Goal: Information Seeking & Learning: Understand process/instructions

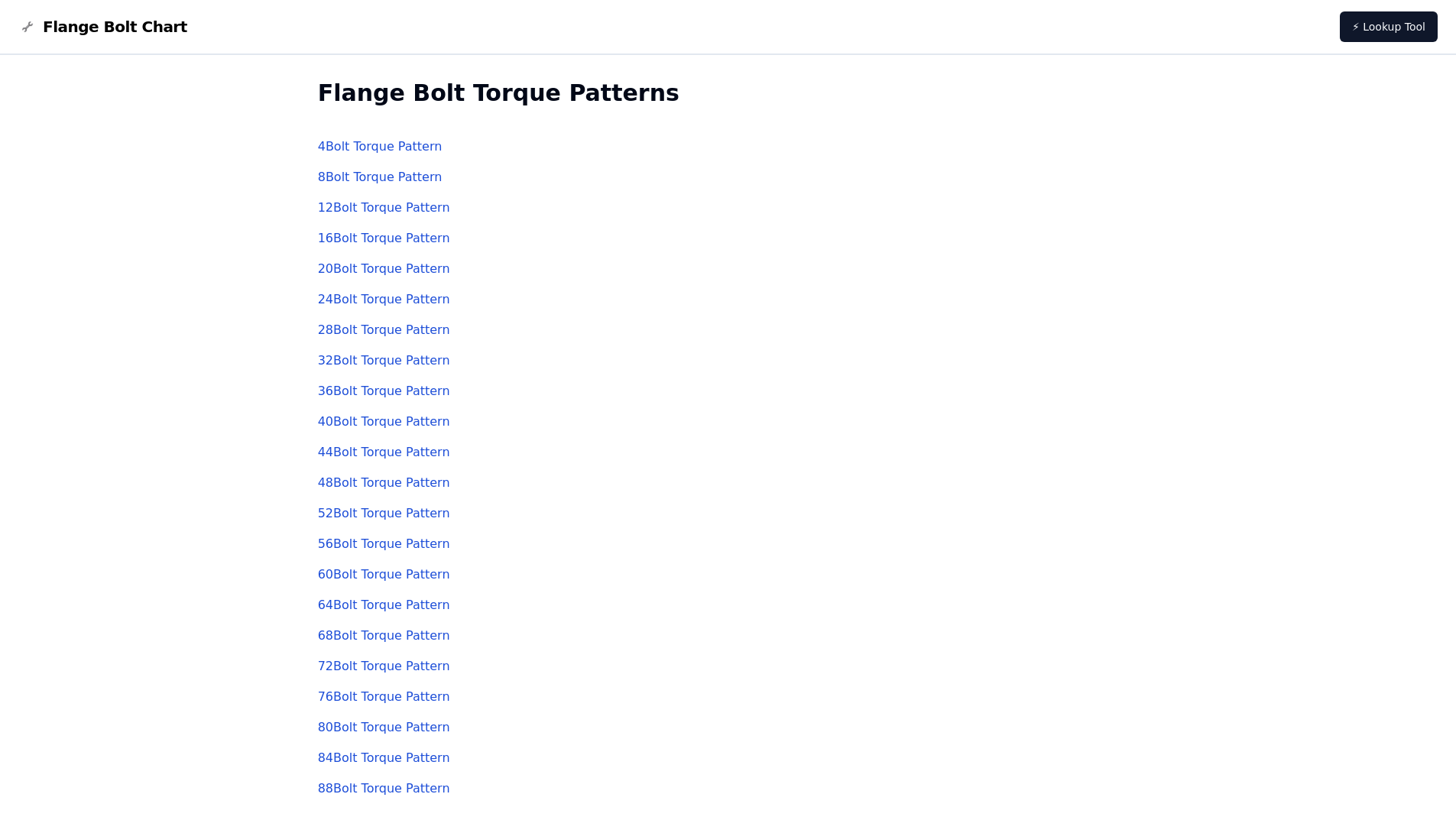
click at [387, 177] on link "8 Bolt Torque Pattern" at bounding box center [380, 177] width 124 height 14
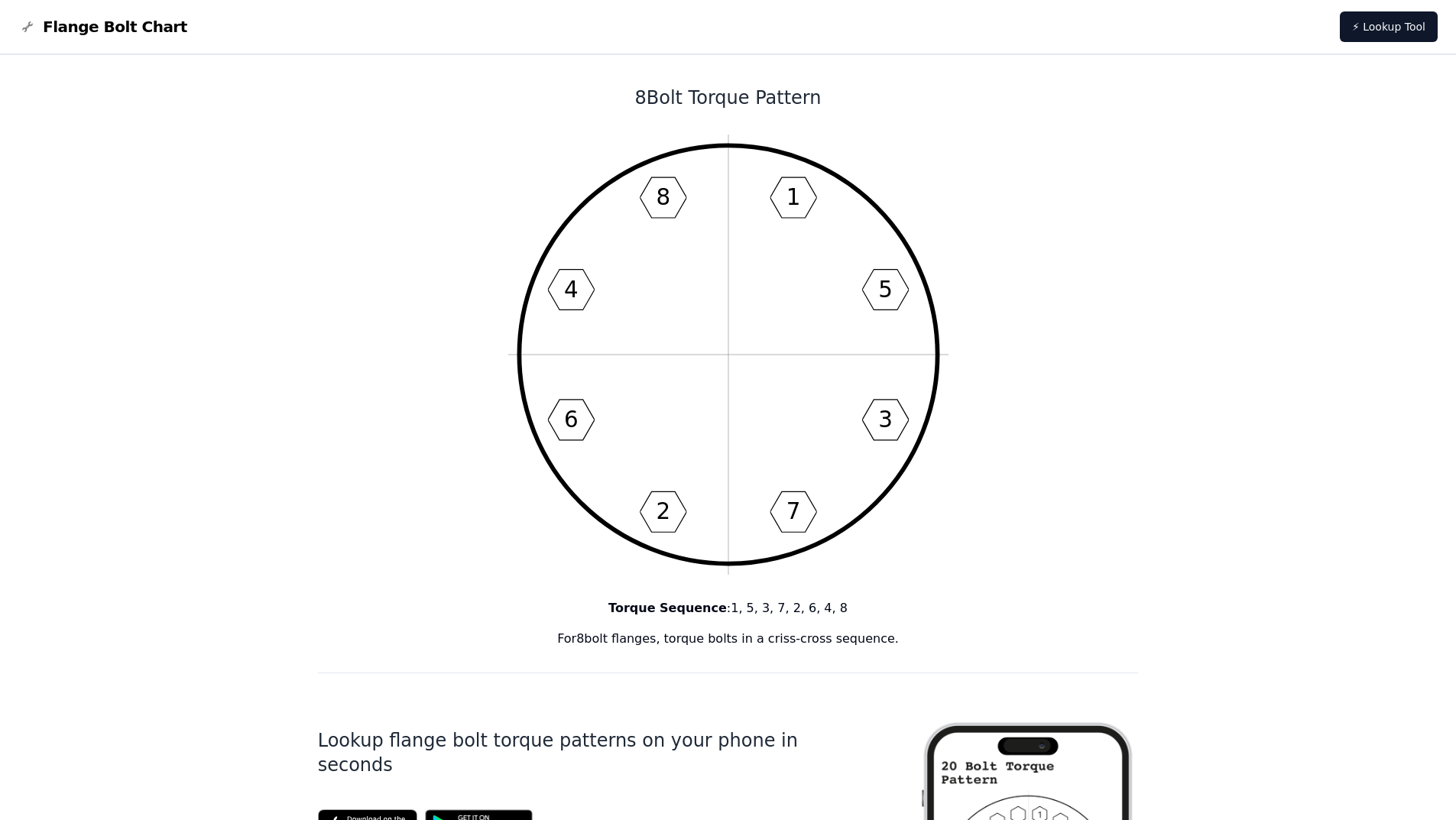
click at [769, 330] on icon "1 5 3 7 2 6 4 8" at bounding box center [728, 355] width 440 height 440
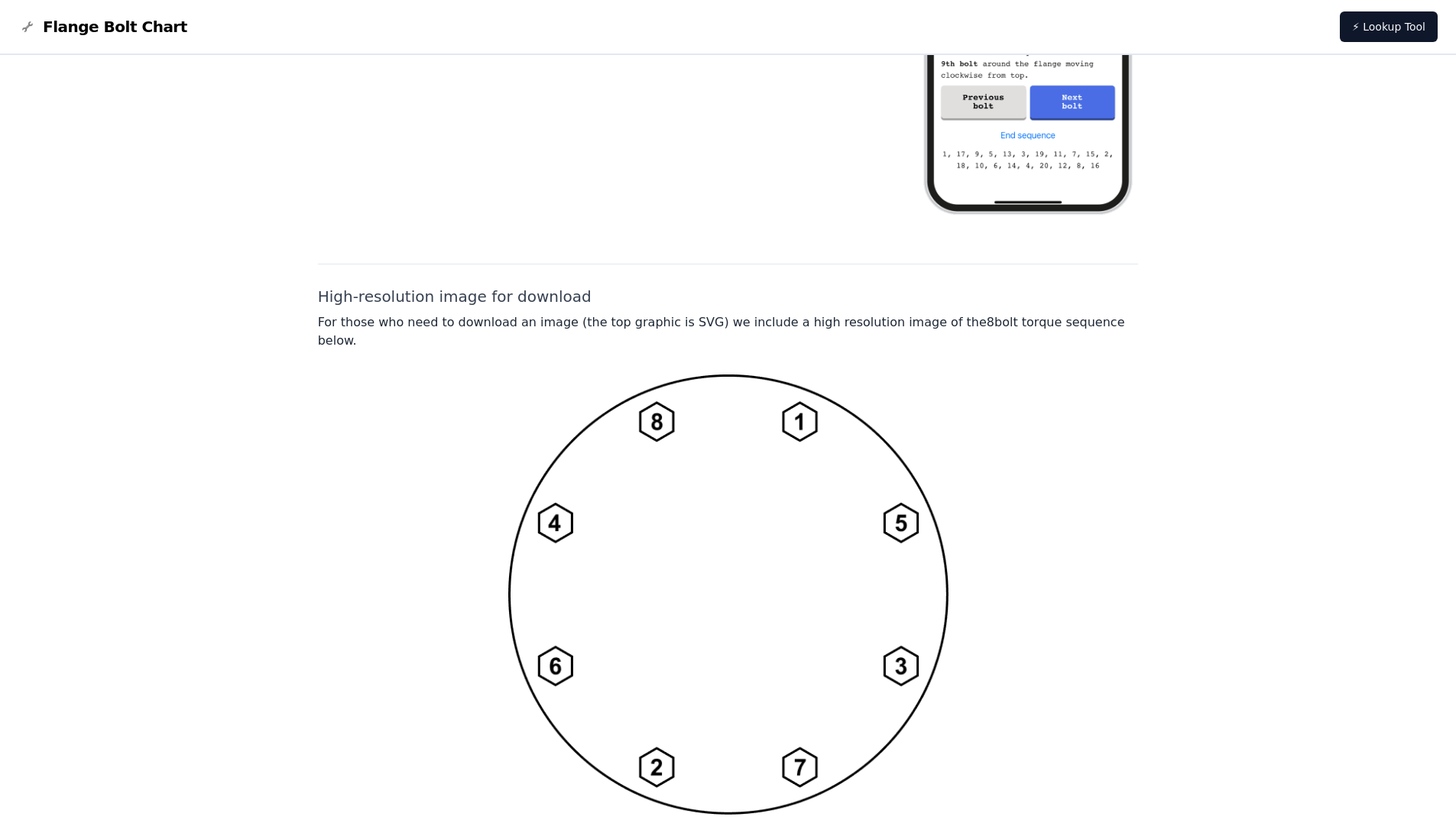
scroll to position [990, 0]
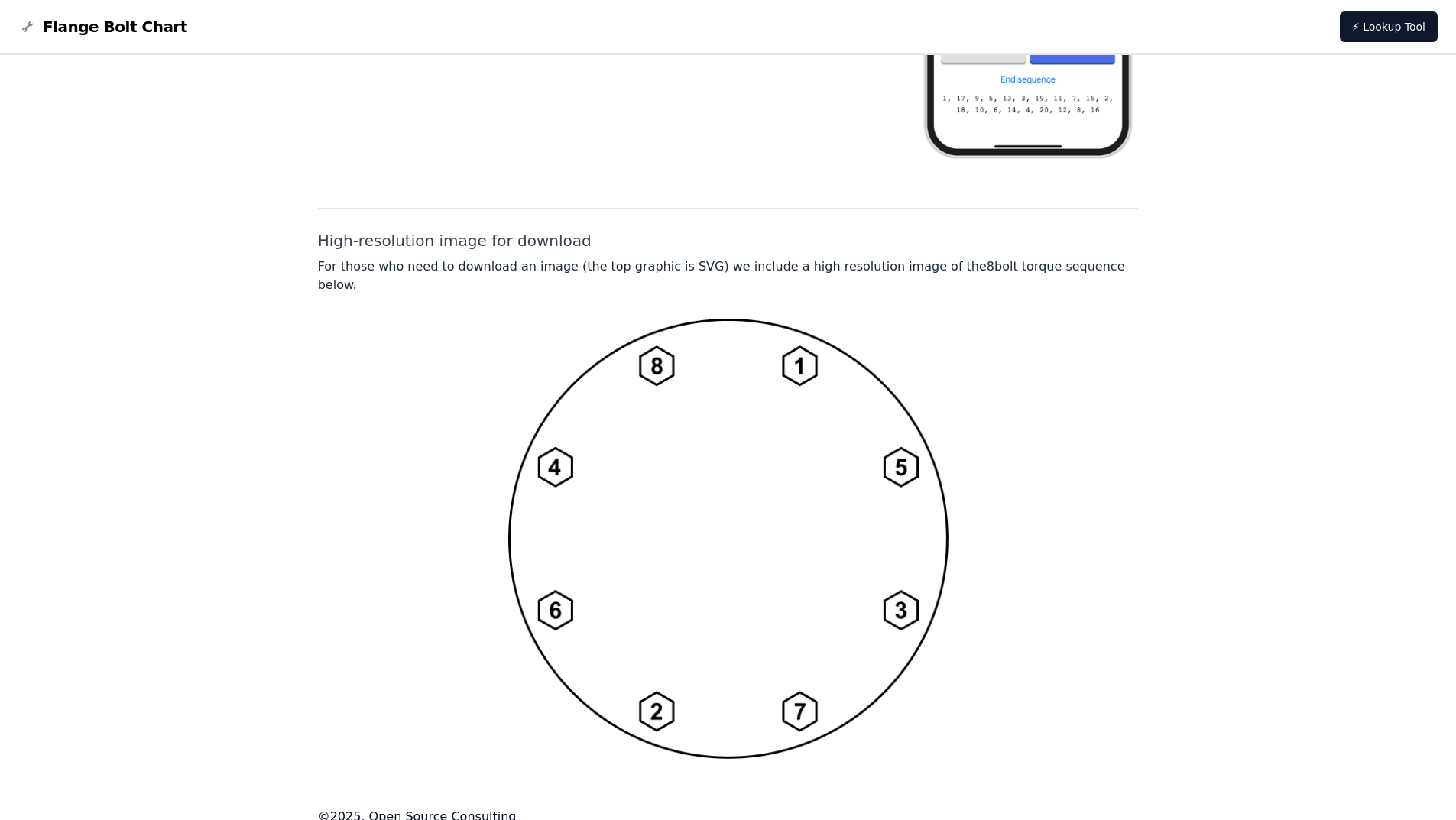
click at [768, 477] on img at bounding box center [728, 539] width 440 height 440
click at [740, 520] on img at bounding box center [728, 539] width 440 height 440
